Goal: Communication & Community: Connect with others

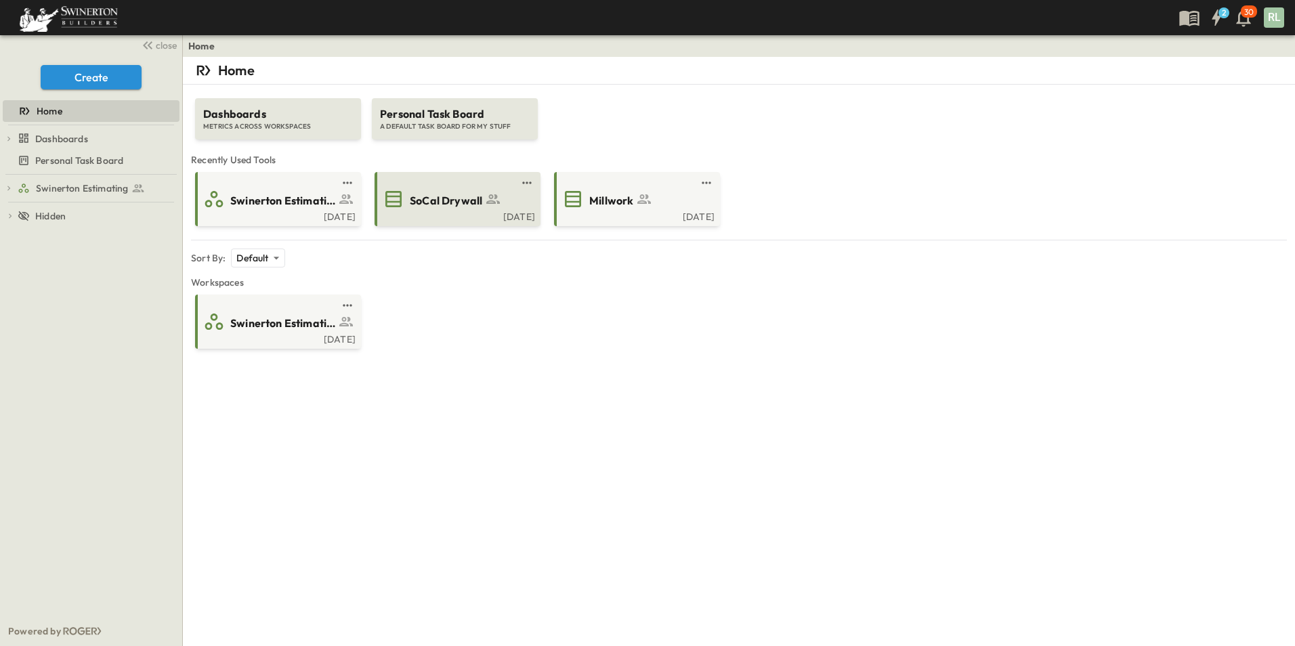
click at [477, 202] on span "SoCal Drywall" at bounding box center [446, 201] width 72 height 16
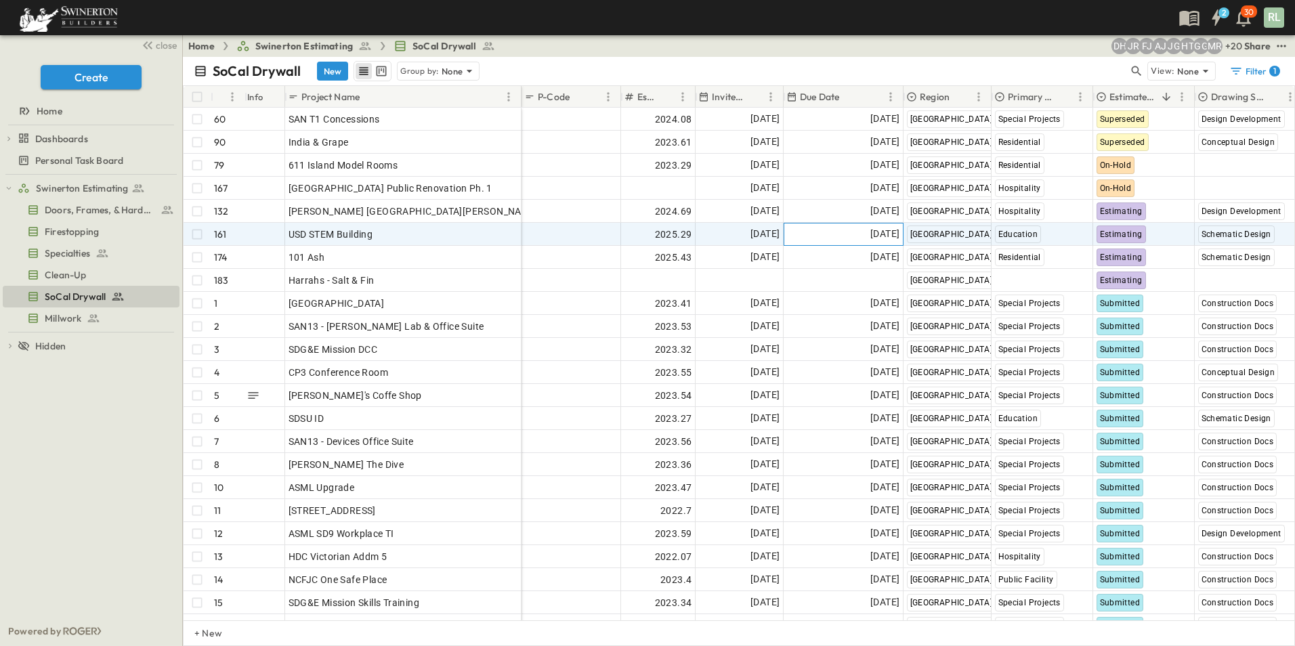
click at [870, 238] on span "[DATE]" at bounding box center [884, 234] width 29 height 16
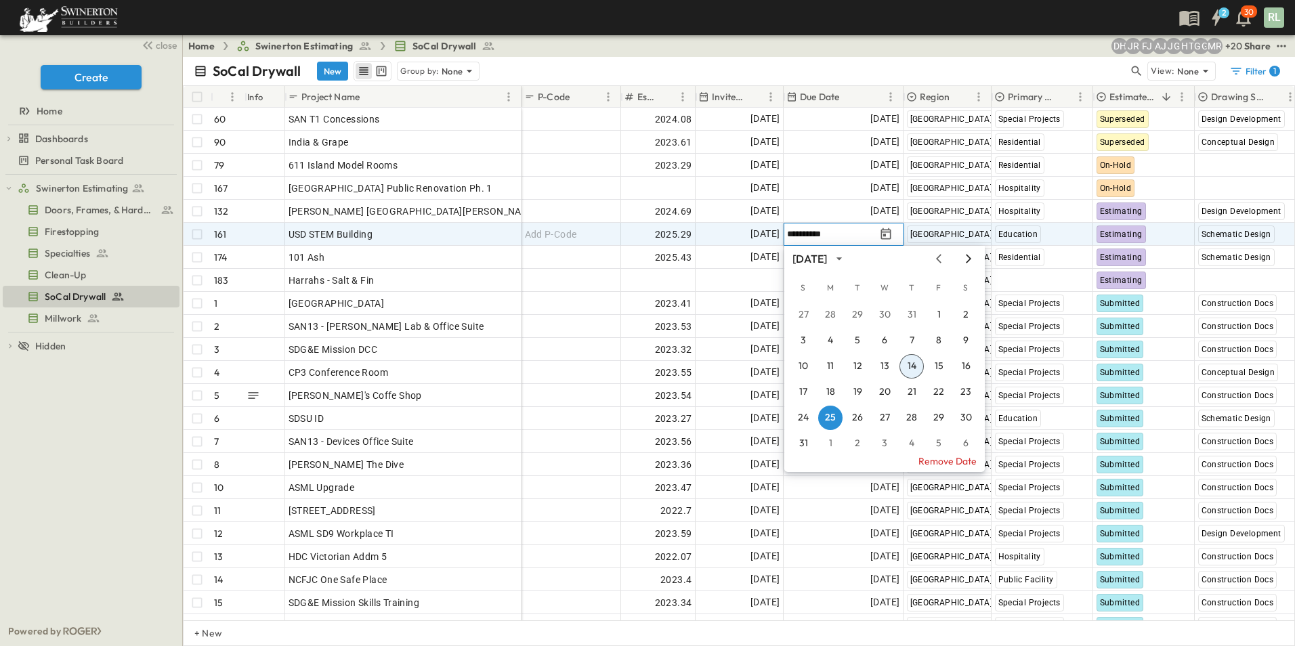
click at [968, 258] on icon "Next month" at bounding box center [968, 258] width 16 height 11
click at [939, 341] on button "12" at bounding box center [938, 340] width 24 height 24
